Goal: Information Seeking & Learning: Learn about a topic

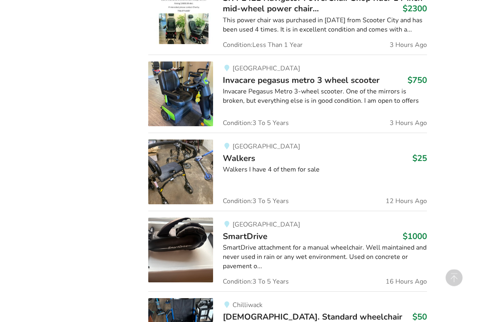
scroll to position [668, 0]
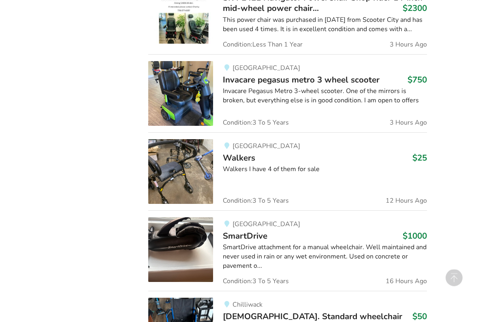
click at [178, 168] on img at bounding box center [180, 172] width 65 height 65
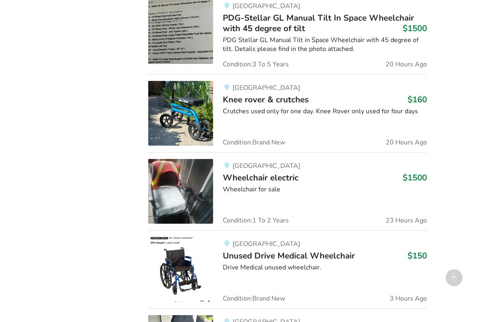
scroll to position [1204, 0]
click at [180, 105] on img at bounding box center [180, 113] width 65 height 65
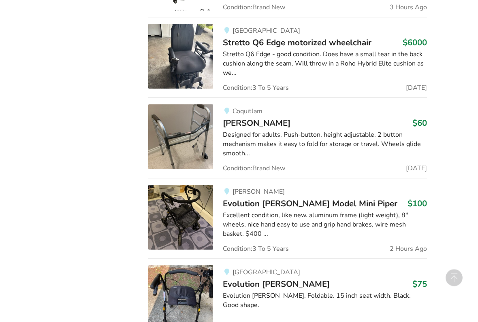
scroll to position [1495, 0]
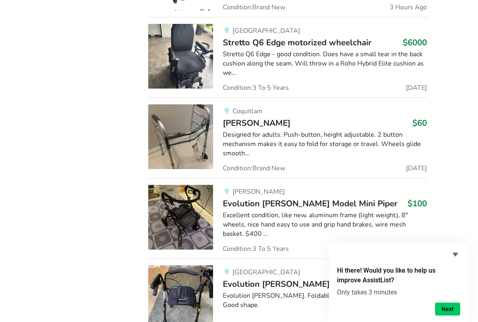
click at [176, 214] on img at bounding box center [180, 217] width 65 height 65
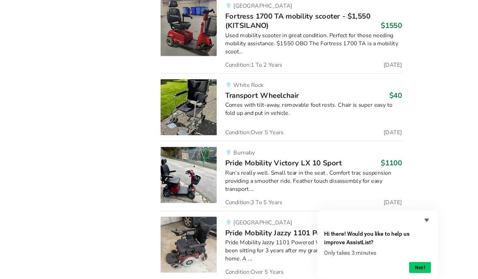
scroll to position [6819, 0]
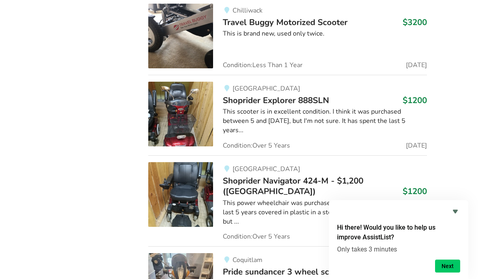
type input "3"
